Goal: Entertainment & Leisure: Consume media (video, audio)

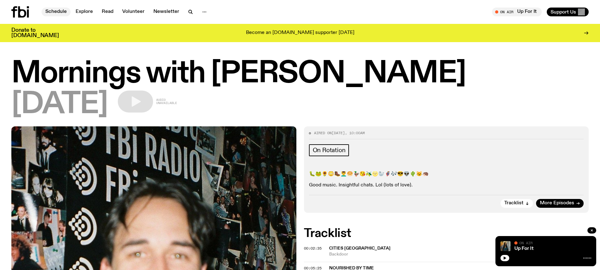
click at [53, 10] on link "Schedule" at bounding box center [56, 12] width 29 height 9
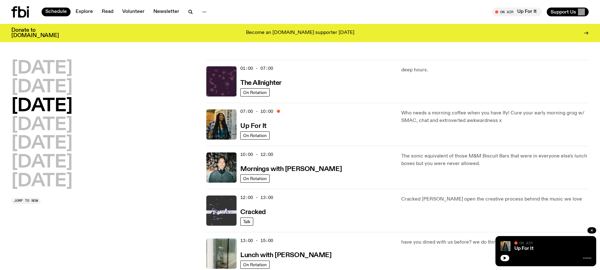
click at [220, 211] on img at bounding box center [221, 211] width 30 height 30
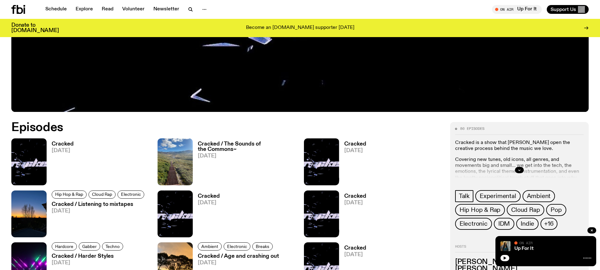
scroll to position [343, 0]
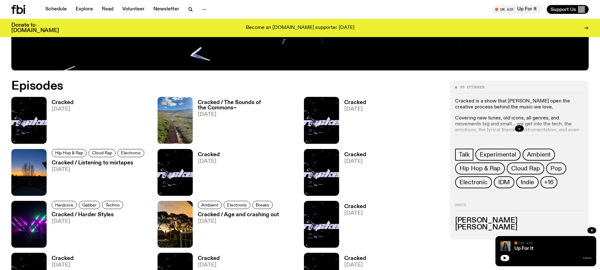
click at [61, 100] on h3 "Cracked" at bounding box center [63, 102] width 22 height 5
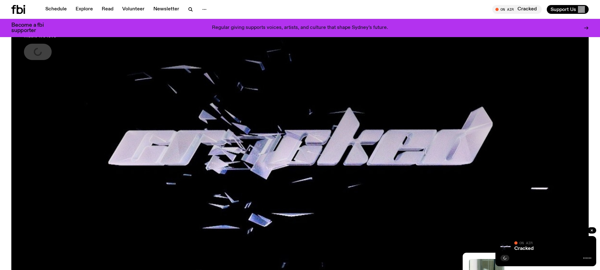
scroll to position [89, 0]
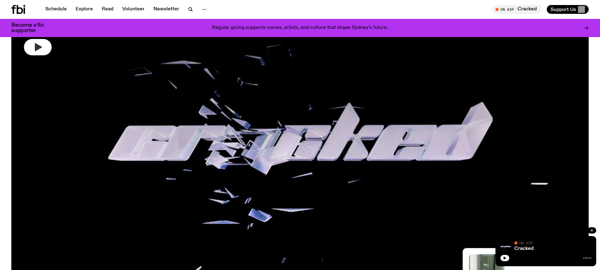
click at [42, 44] on icon "button" at bounding box center [38, 47] width 10 height 10
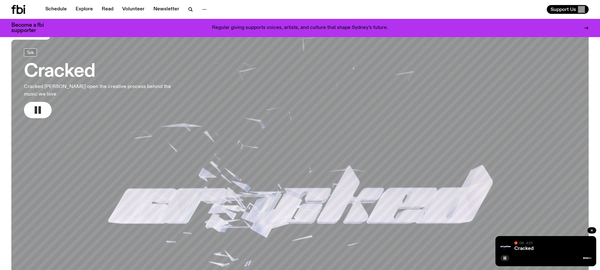
scroll to position [0, 0]
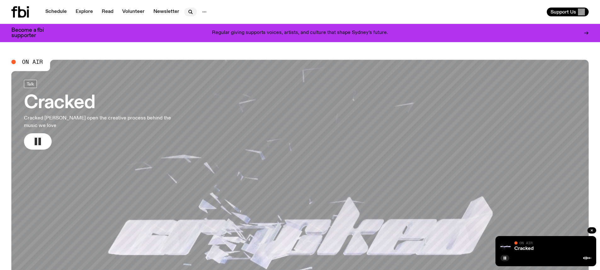
click at [188, 11] on icon "button" at bounding box center [191, 12] width 8 height 8
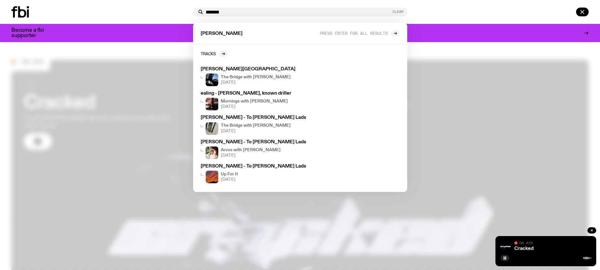
type input "*******"
click at [396, 11] on button "Clear" at bounding box center [397, 11] width 11 height 3
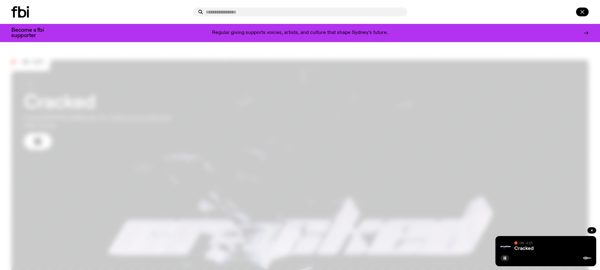
click at [586, 12] on button "button" at bounding box center [582, 12] width 13 height 9
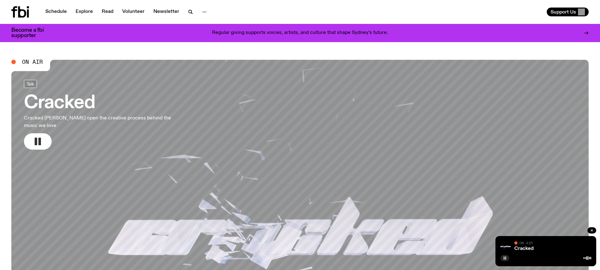
click at [501, 257] on button "button" at bounding box center [504, 258] width 9 height 6
